Goal: Book appointment/travel/reservation

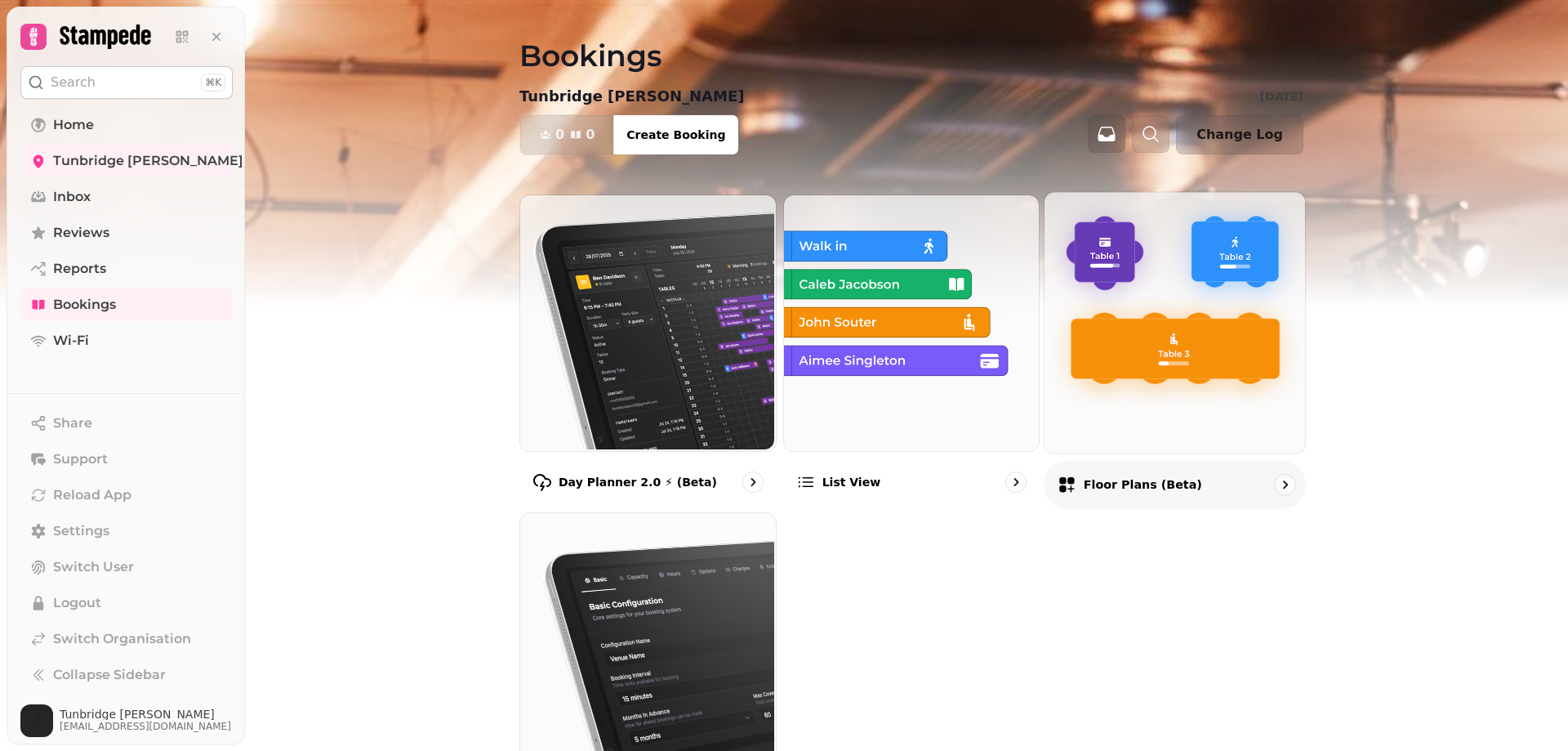
click at [1149, 439] on img at bounding box center [1173, 320] width 260 height 260
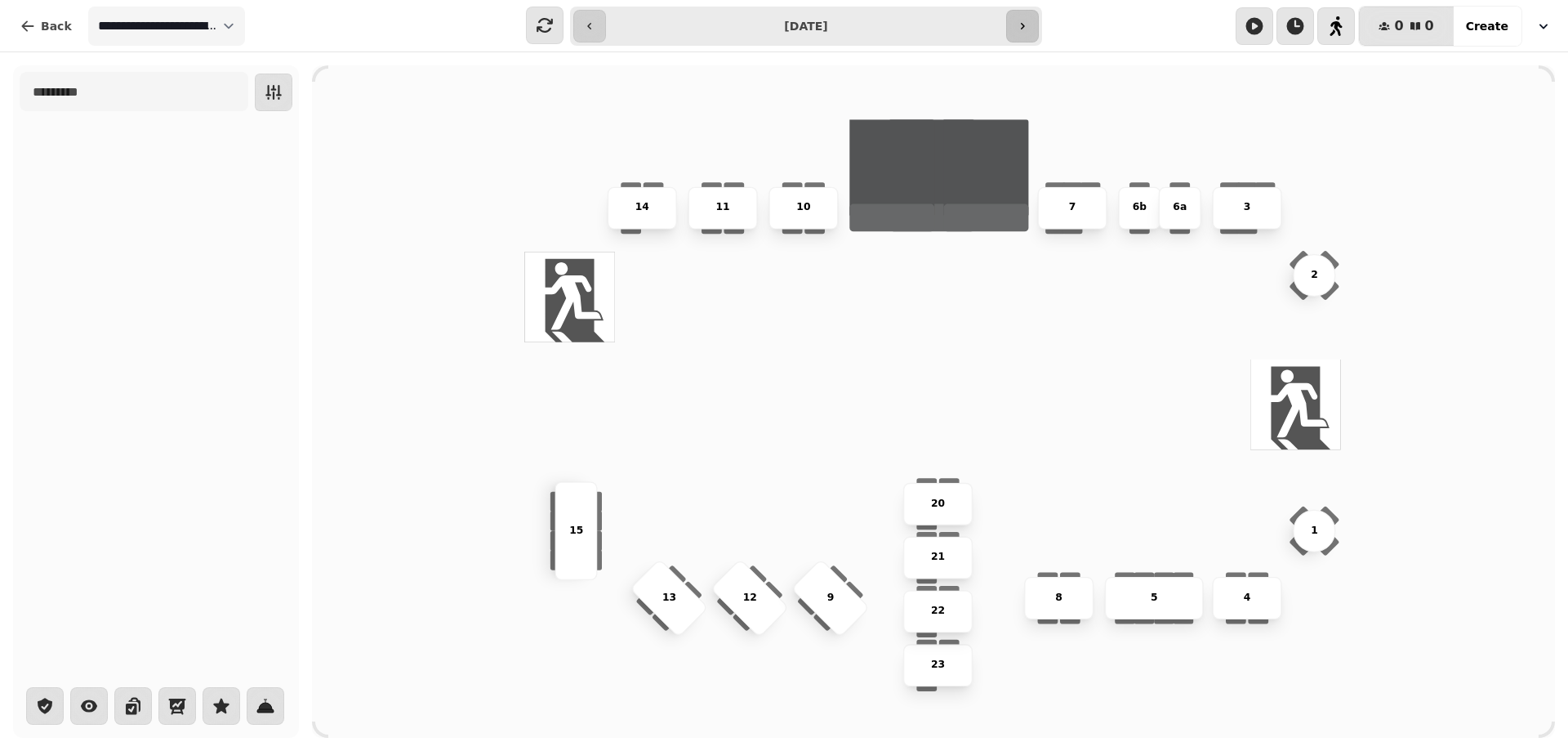
click at [1035, 21] on button "button" at bounding box center [1023, 26] width 32 height 32
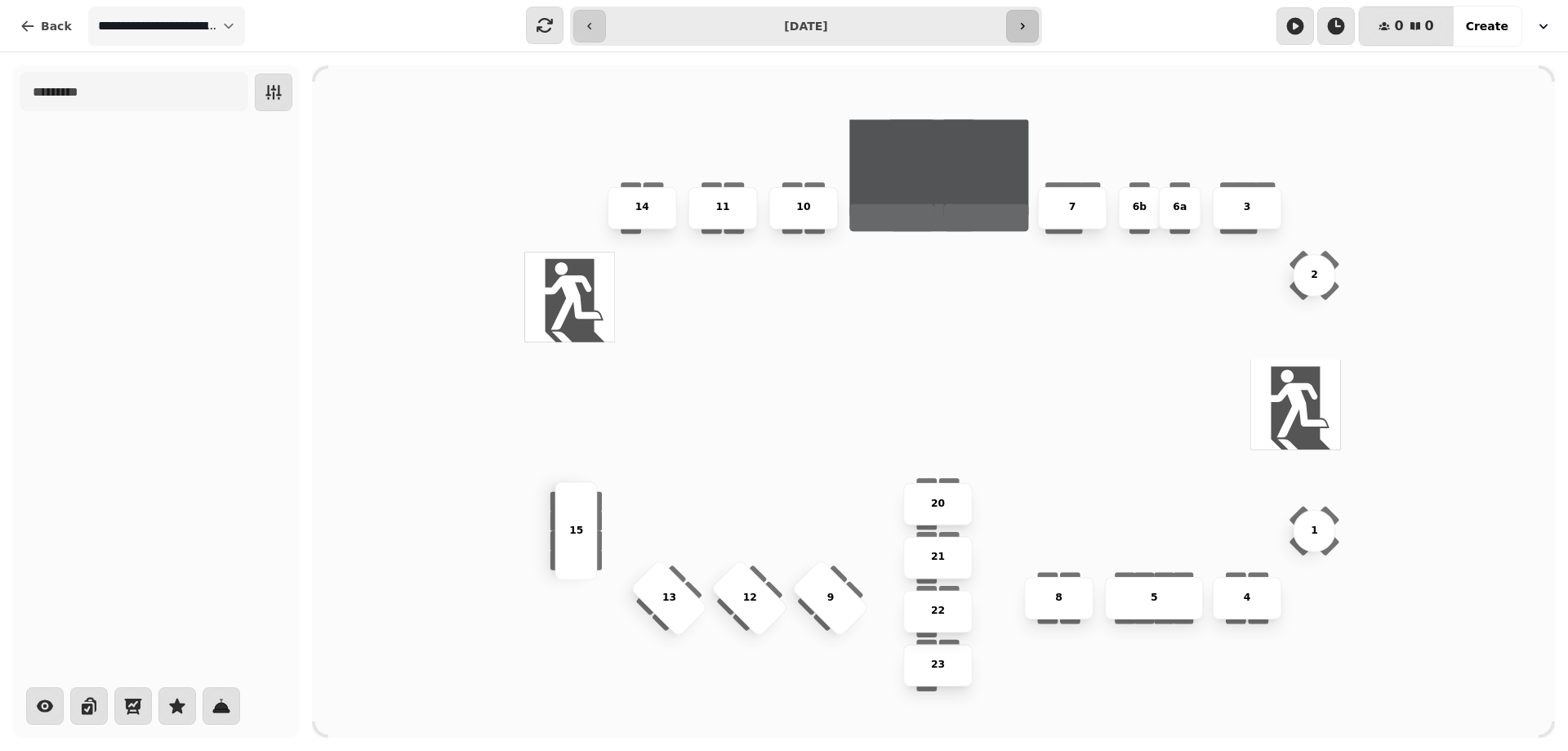
click at [1035, 21] on button "button" at bounding box center [1023, 26] width 32 height 32
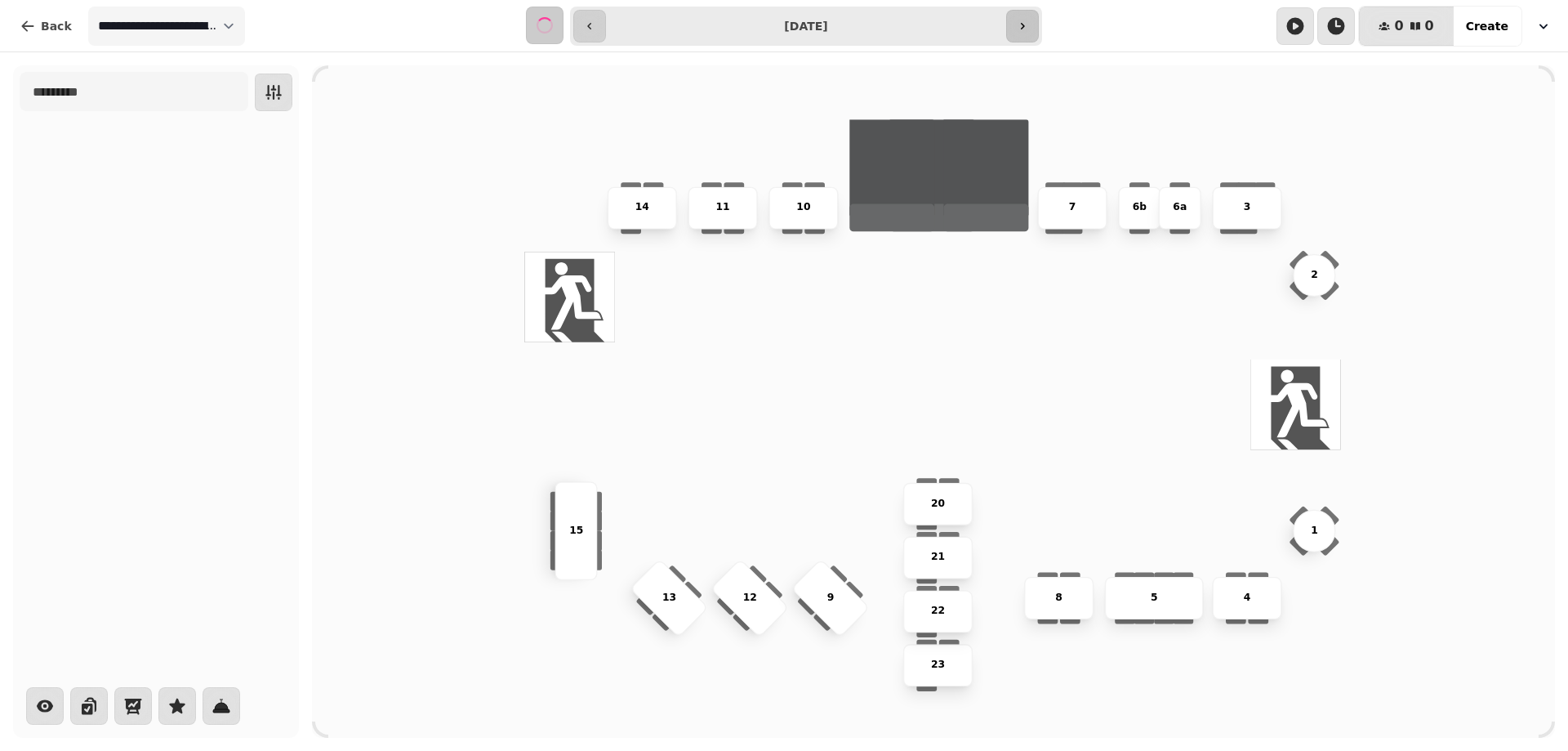
click at [1035, 21] on button "button" at bounding box center [1023, 26] width 32 height 32
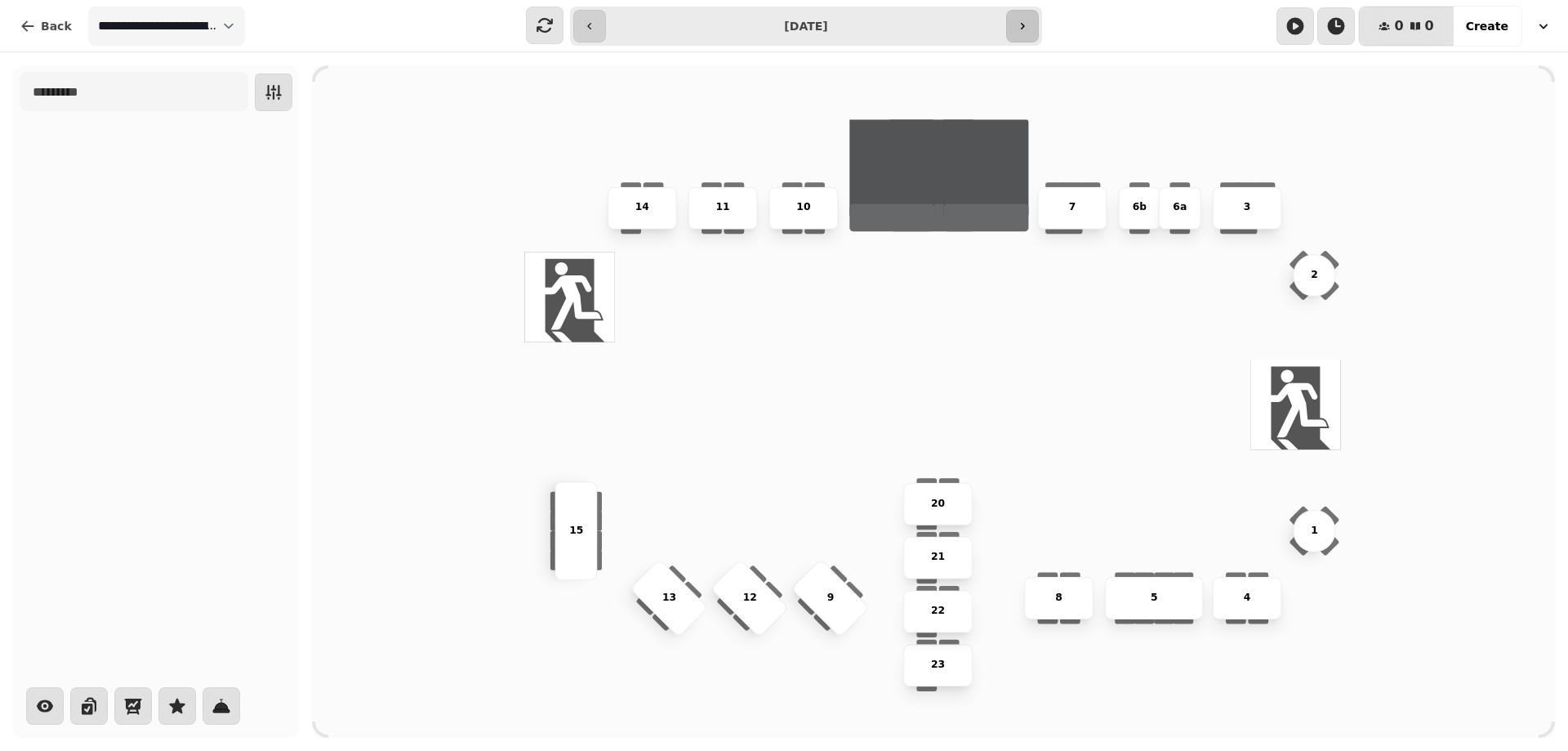
click at [1035, 21] on button "button" at bounding box center [1023, 26] width 32 height 32
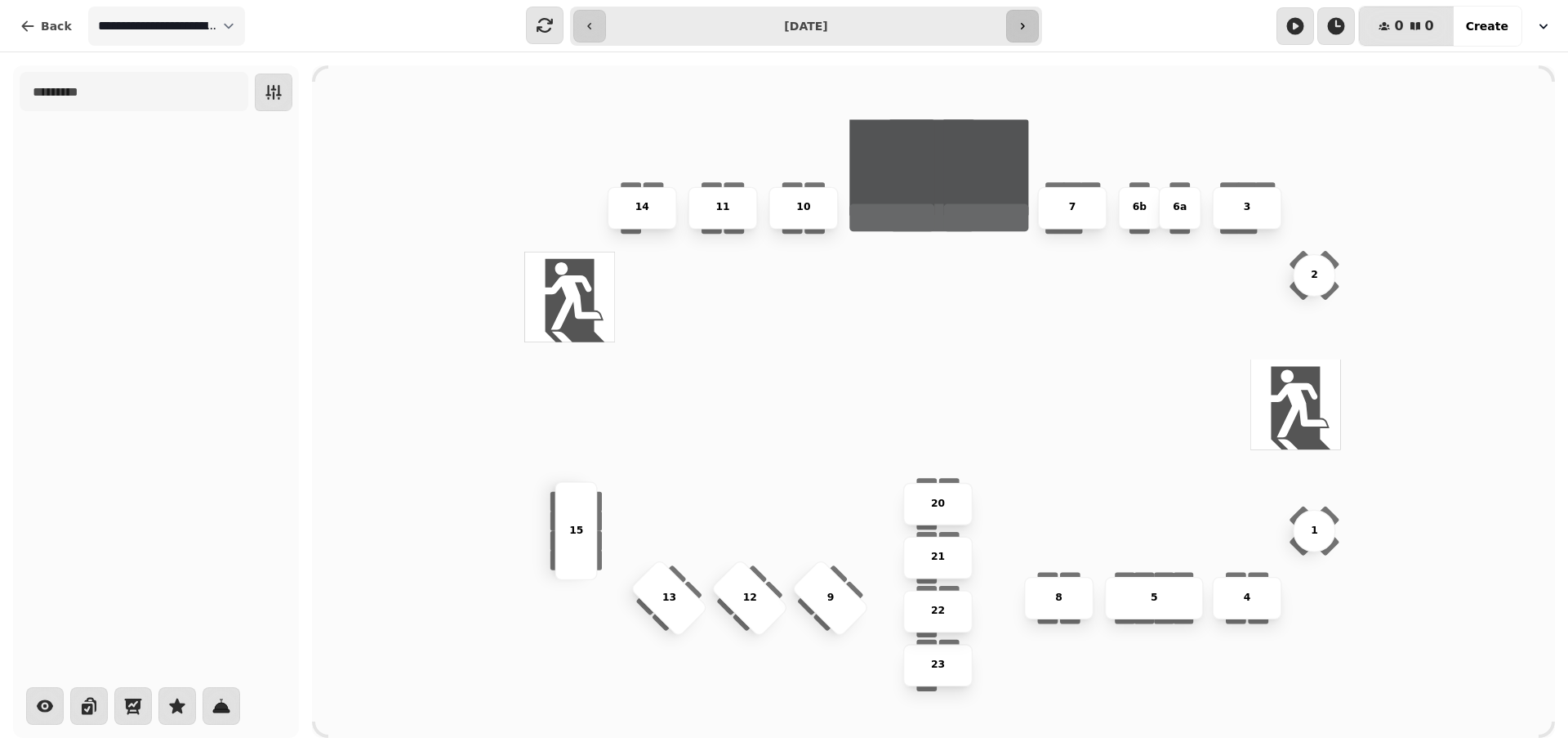
click at [1035, 21] on button "button" at bounding box center [1023, 26] width 32 height 32
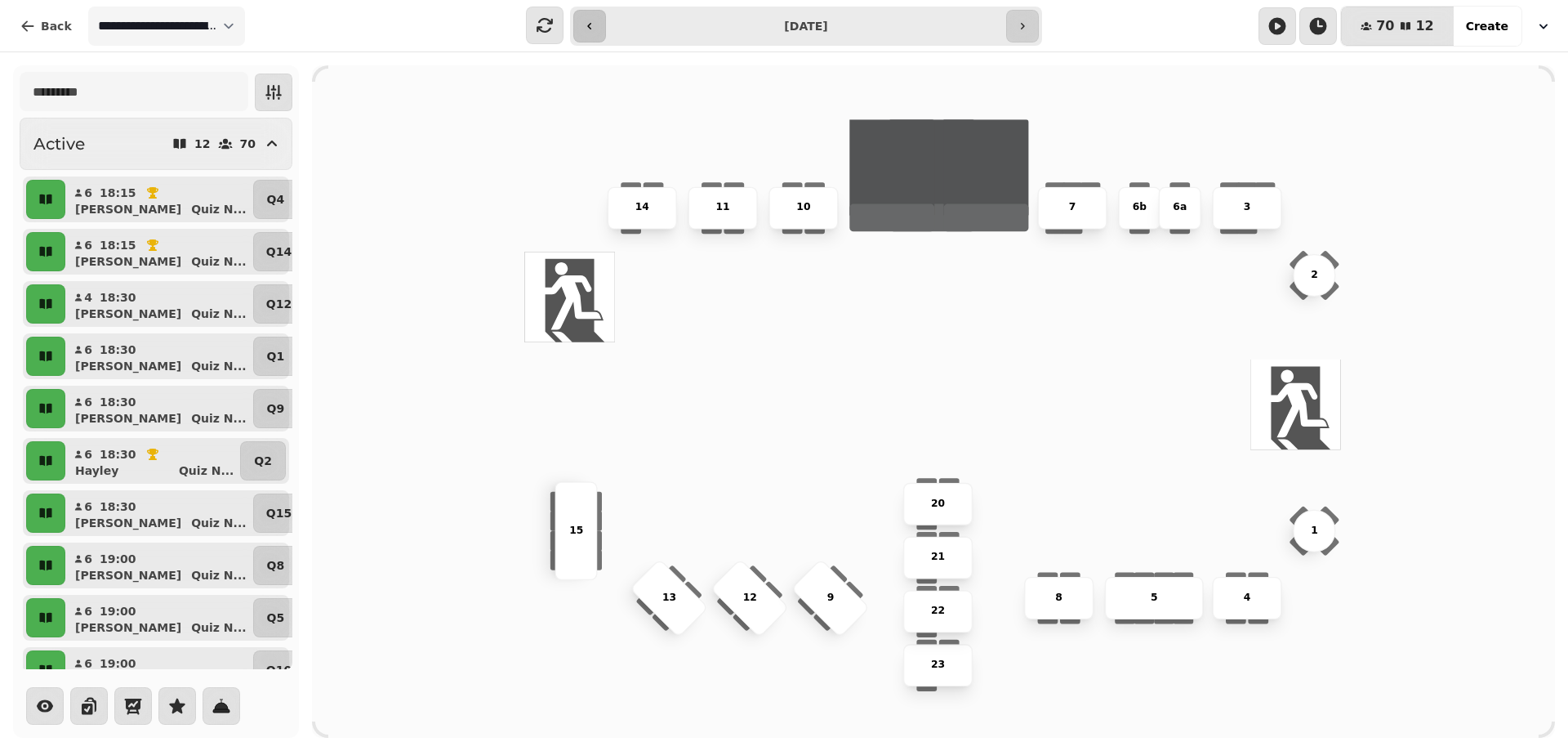
click at [593, 24] on icon "button" at bounding box center [590, 26] width 14 height 14
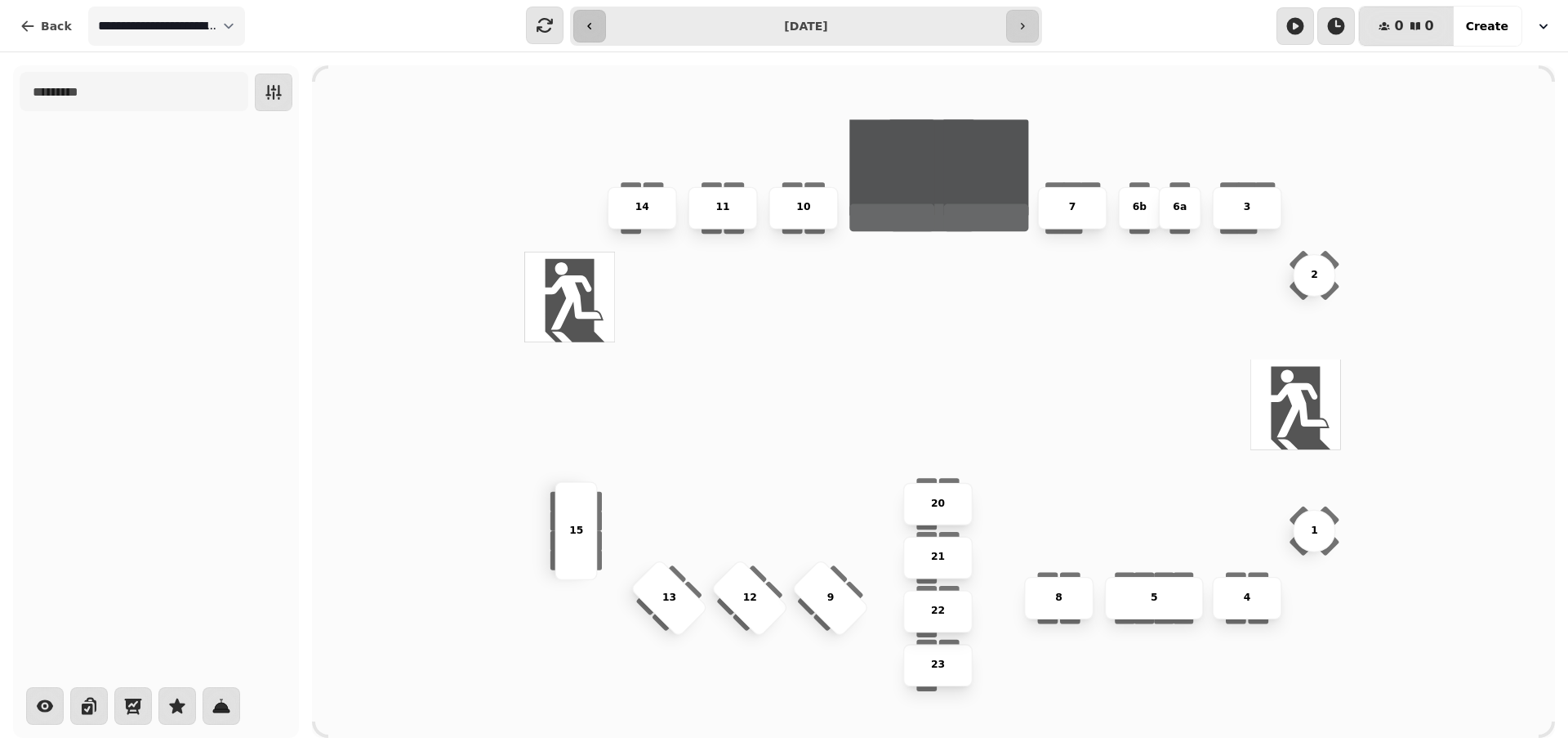
click at [593, 24] on icon "button" at bounding box center [590, 26] width 14 height 14
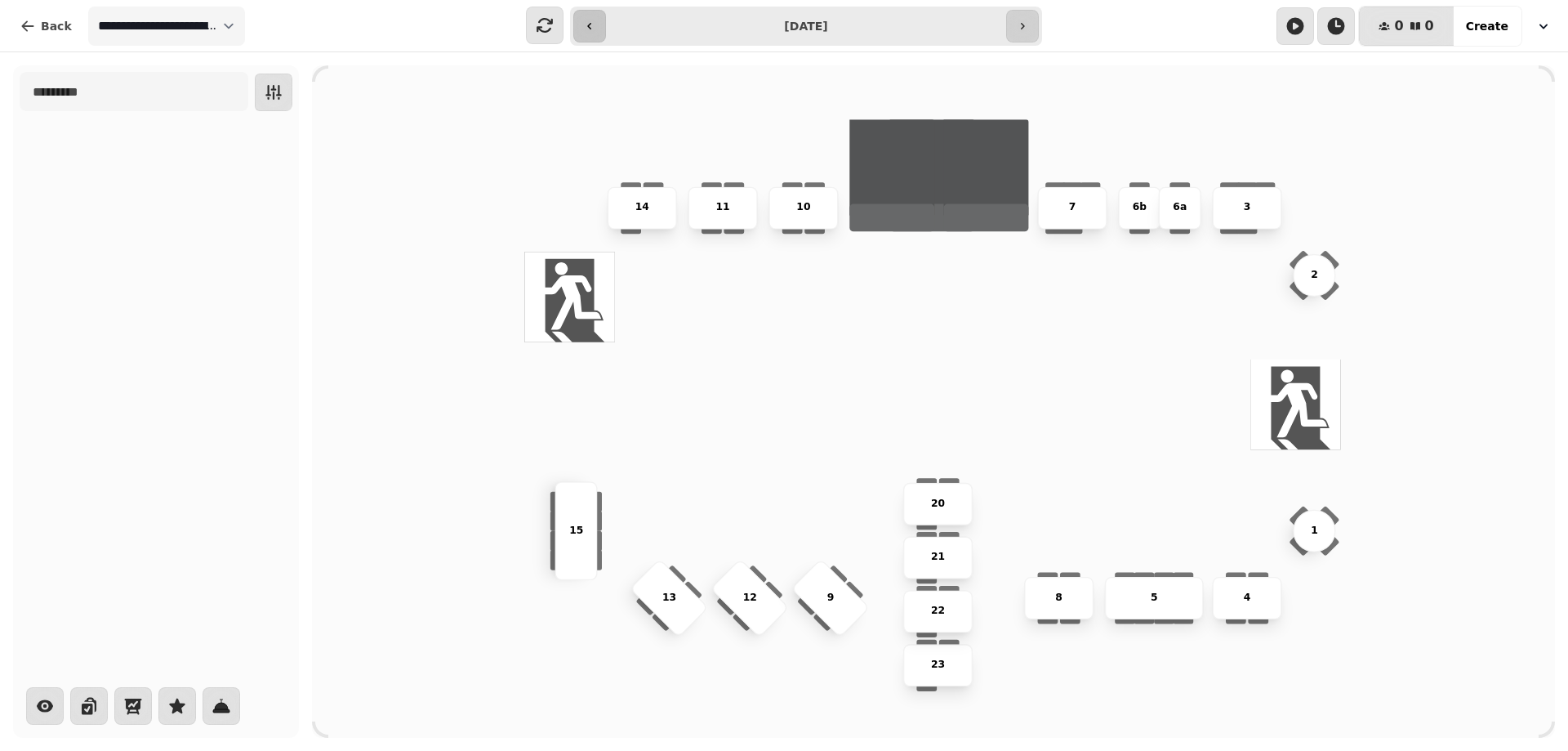
click at [593, 24] on icon "button" at bounding box center [590, 26] width 14 height 14
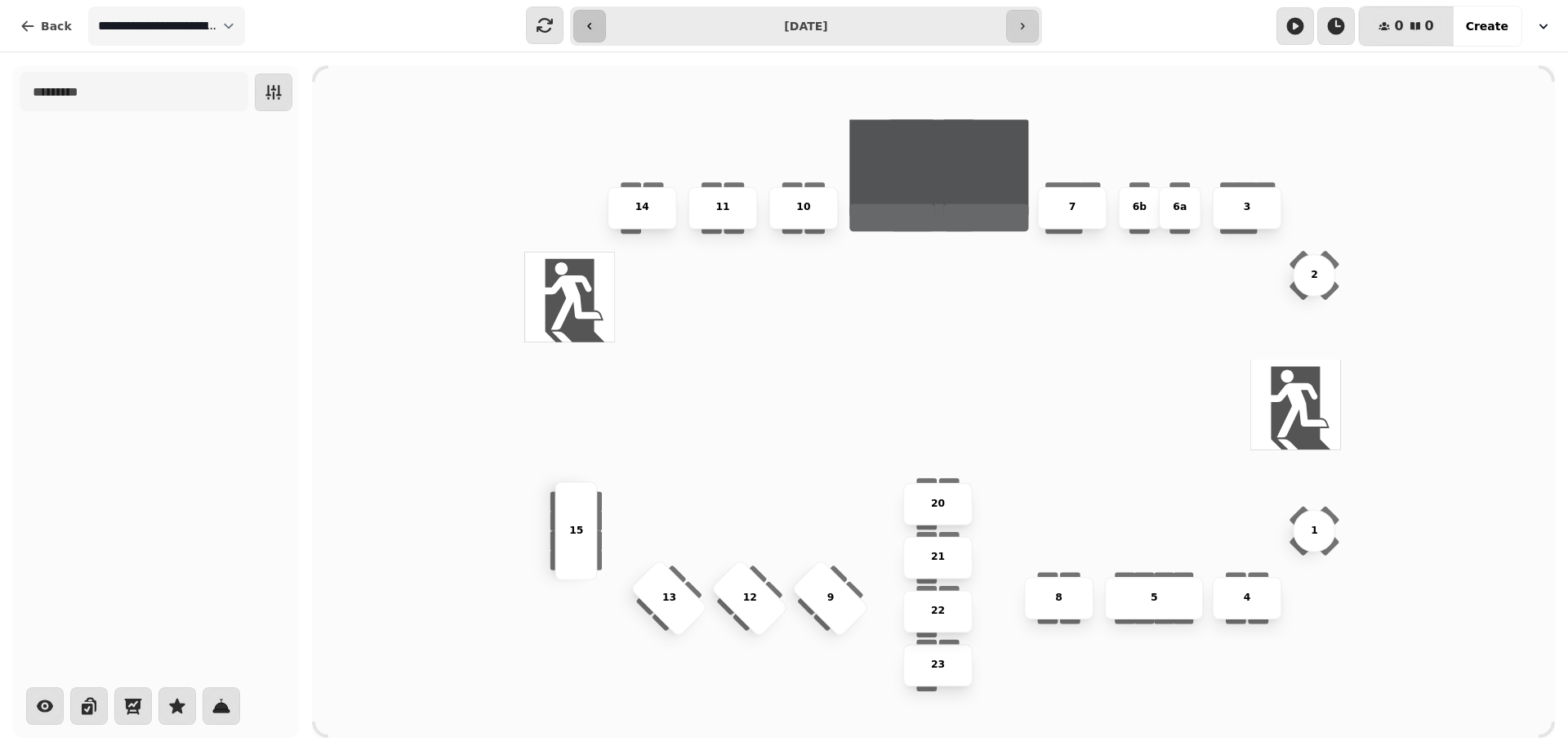
click at [593, 24] on icon "button" at bounding box center [590, 26] width 14 height 14
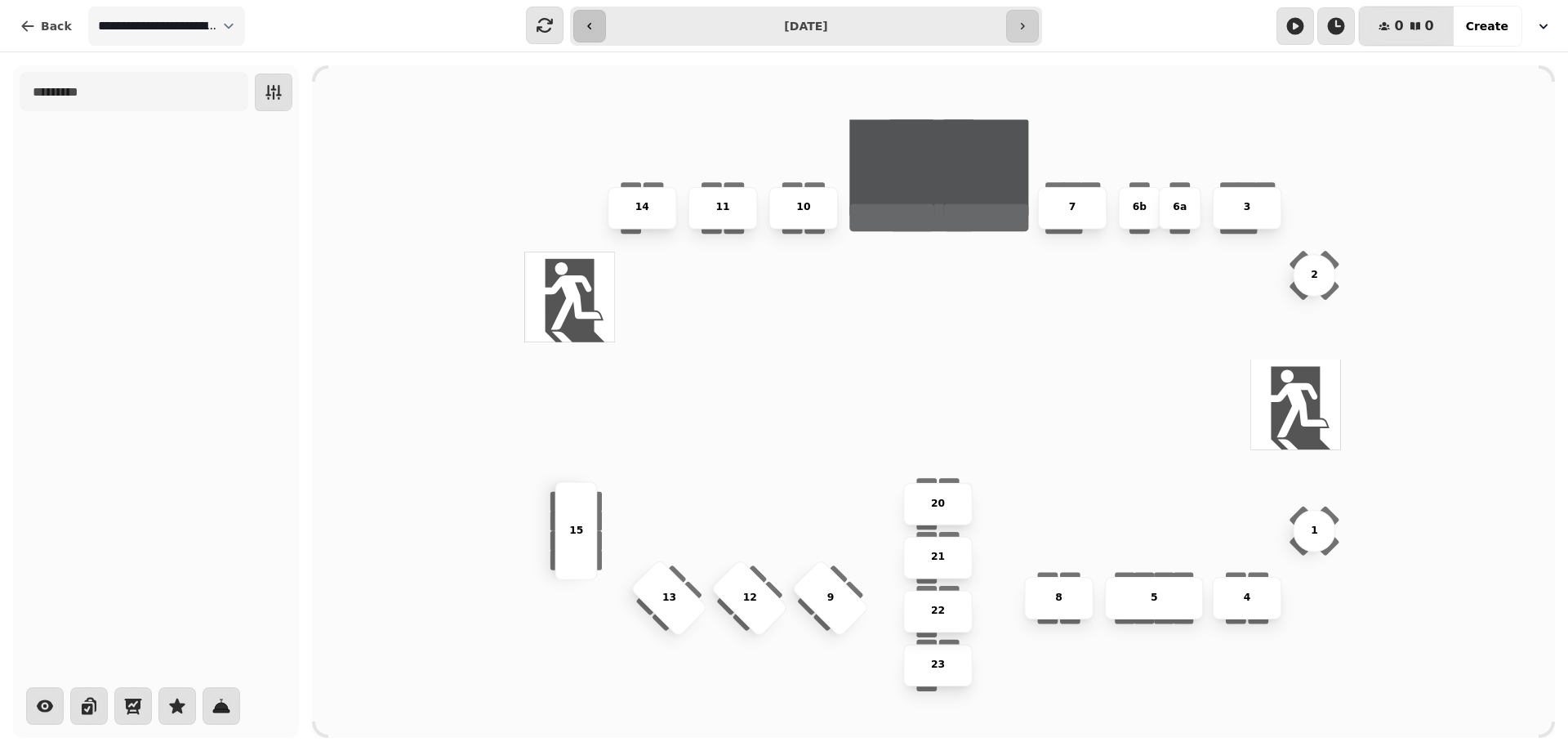
click at [593, 24] on icon "button" at bounding box center [590, 26] width 14 height 14
